Goal: Task Accomplishment & Management: Manage account settings

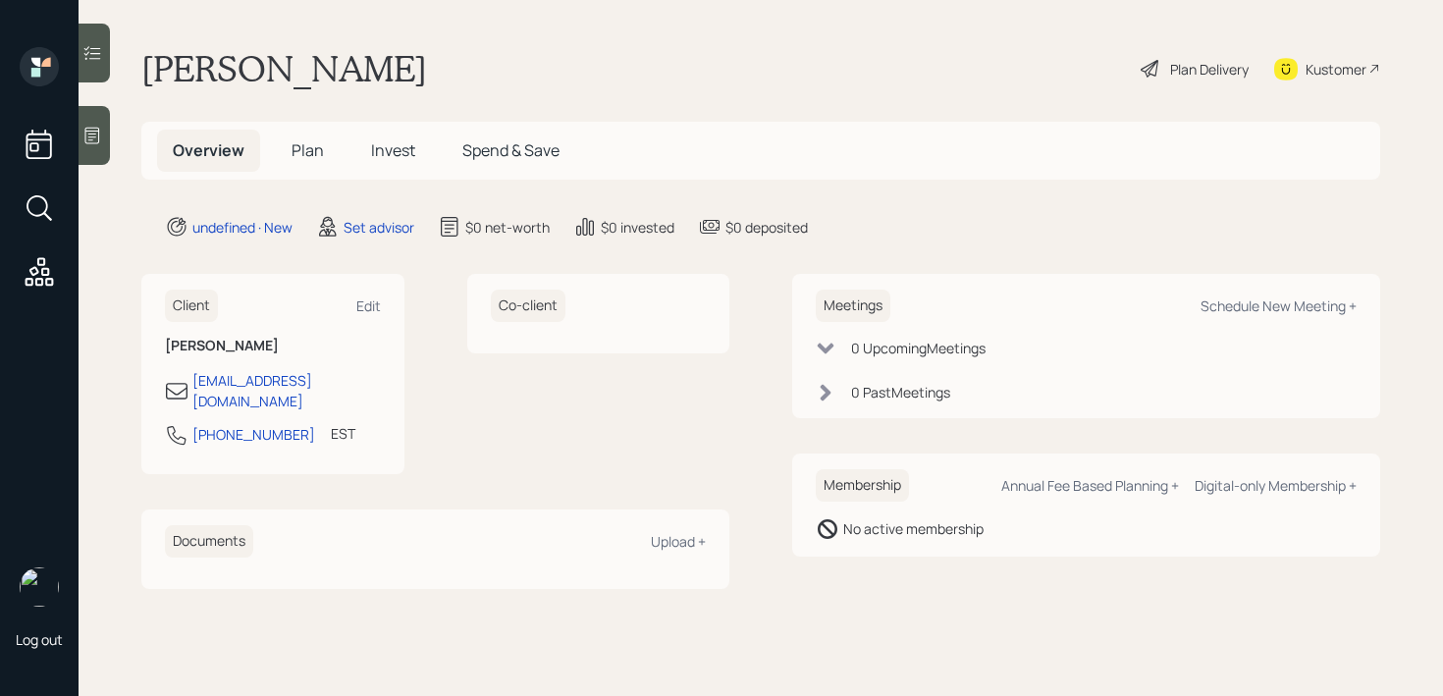
click at [22, 148] on icon at bounding box center [39, 144] width 35 height 35
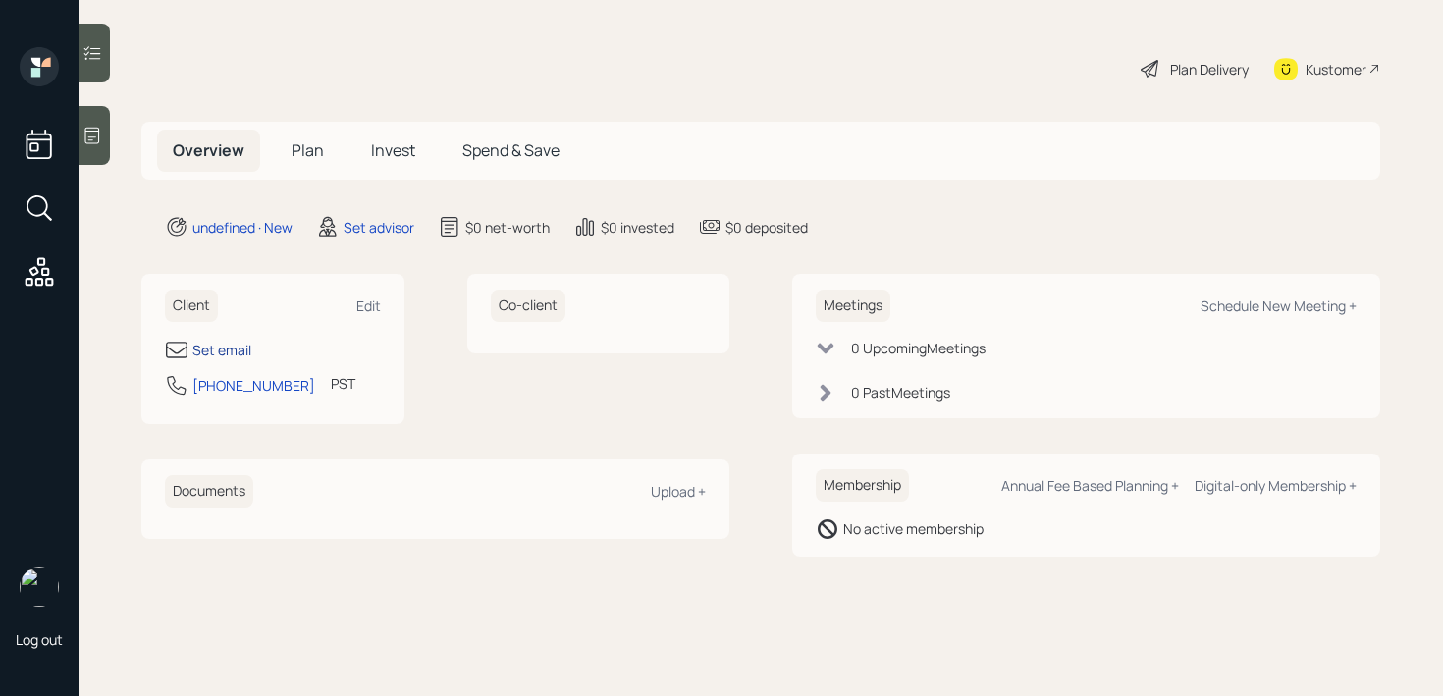
click at [236, 354] on div "Set email" at bounding box center [221, 350] width 59 height 21
select select "America/Los_Angeles"
